Goal: Information Seeking & Learning: Find specific fact

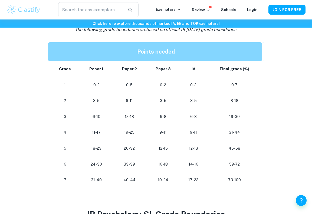
scroll to position [265, 0]
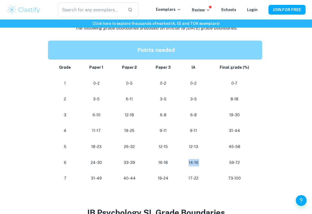
drag, startPoint x: 189, startPoint y: 162, endPoint x: 208, endPoint y: 162, distance: 18.7
click at [208, 162] on tr "[PHONE_NUMBER] [PHONE_NUMBER] 59-72" at bounding box center [156, 163] width 217 height 16
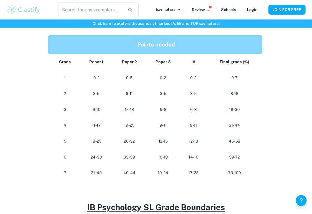
scroll to position [272, 0]
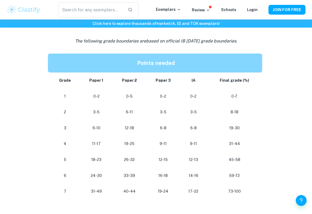
scroll to position [277, 0]
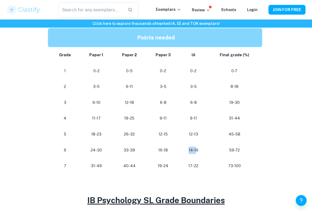
drag, startPoint x: 188, startPoint y: 148, endPoint x: 196, endPoint y: 147, distance: 7.9
click at [196, 147] on p "14-16" at bounding box center [194, 150] width 18 height 7
click at [201, 148] on p "14-16" at bounding box center [194, 150] width 18 height 7
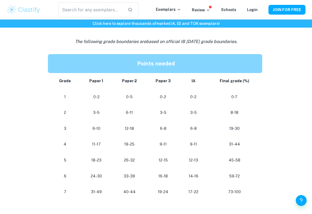
scroll to position [251, 0]
